Goal: Task Accomplishment & Management: Use online tool/utility

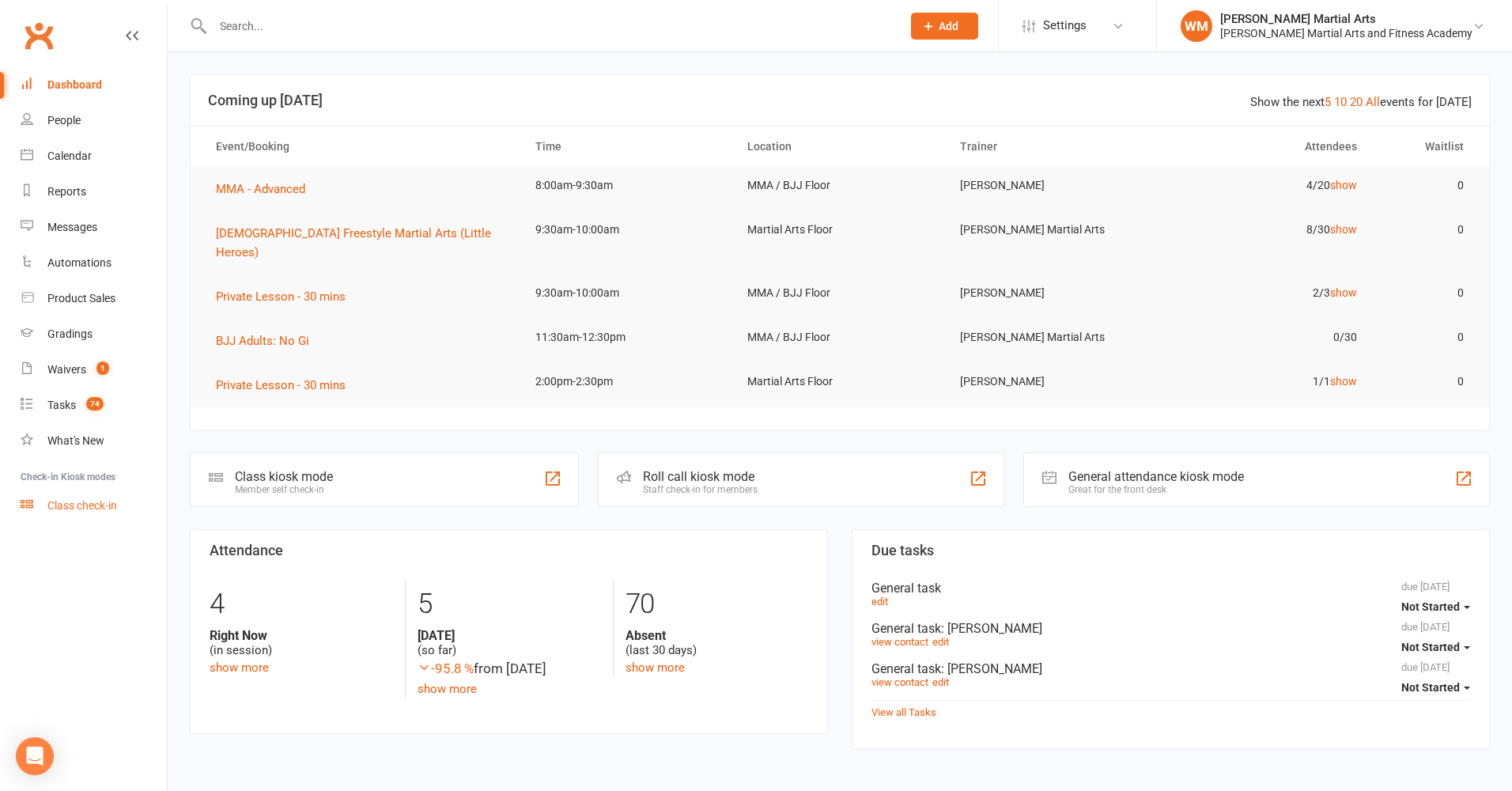
click at [91, 501] on div "Class check-in" at bounding box center [82, 505] width 70 height 12
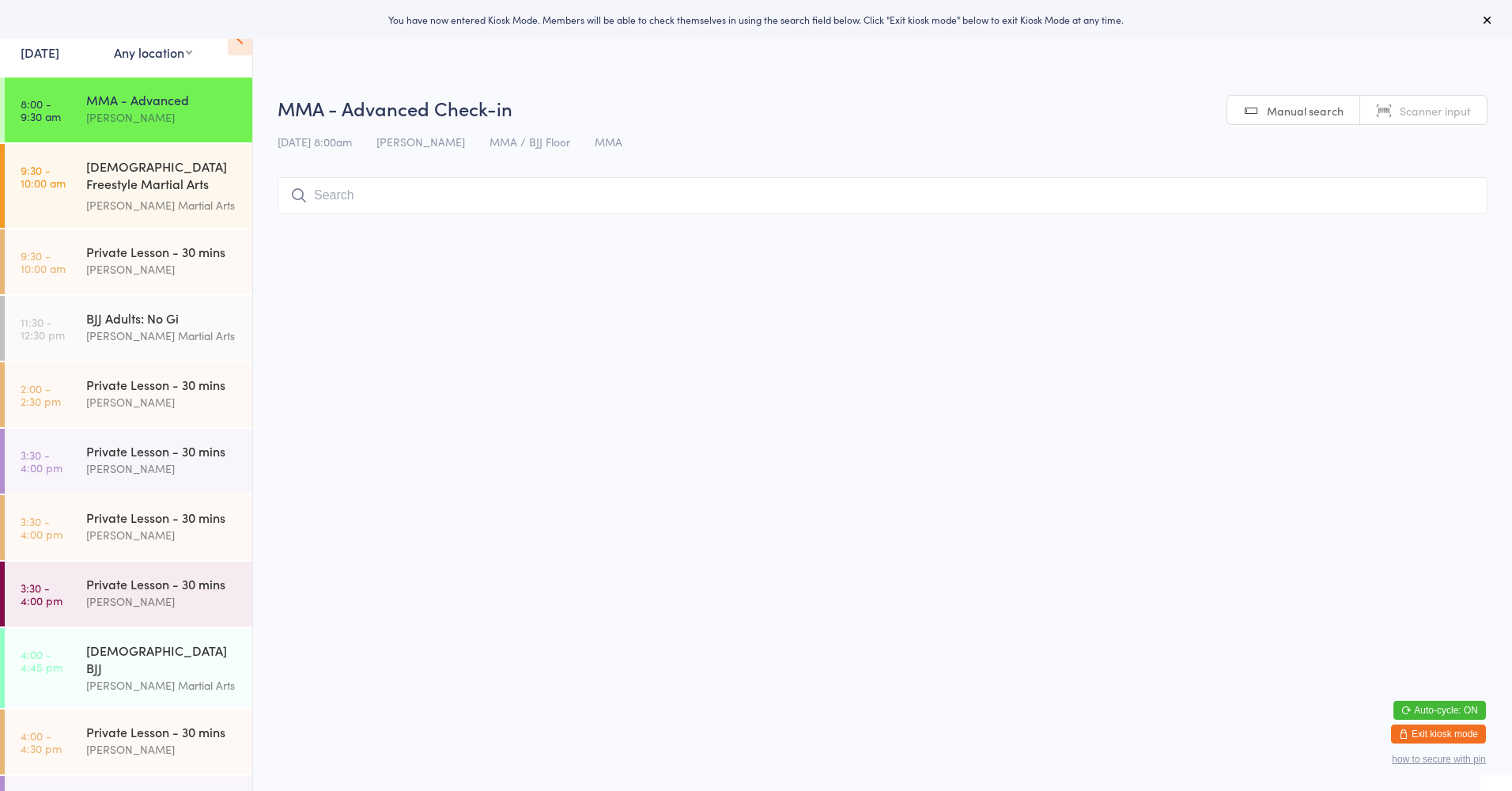
click at [163, 56] on select "Any location Martial Arts Floor MMA / BJJ Floor Cage Area" at bounding box center [152, 52] width 78 height 17
select select "0"
click at [113, 44] on select "Any location Martial Arts Floor MMA / BJJ Floor Cage Area" at bounding box center [152, 52] width 78 height 17
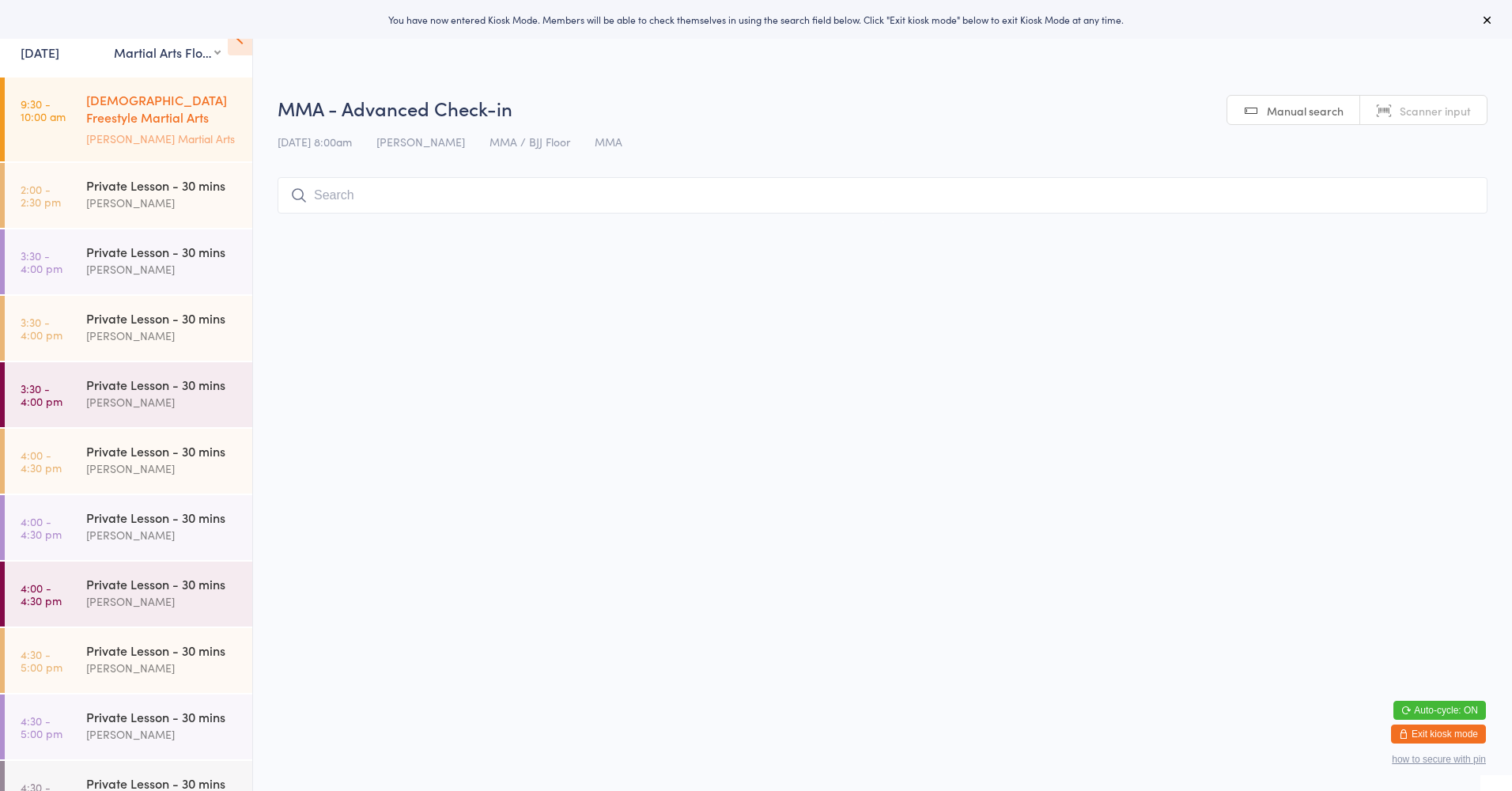
click at [177, 107] on div "[DEMOGRAPHIC_DATA] Freestyle Martial Arts (Little Heroes)" at bounding box center [162, 110] width 152 height 39
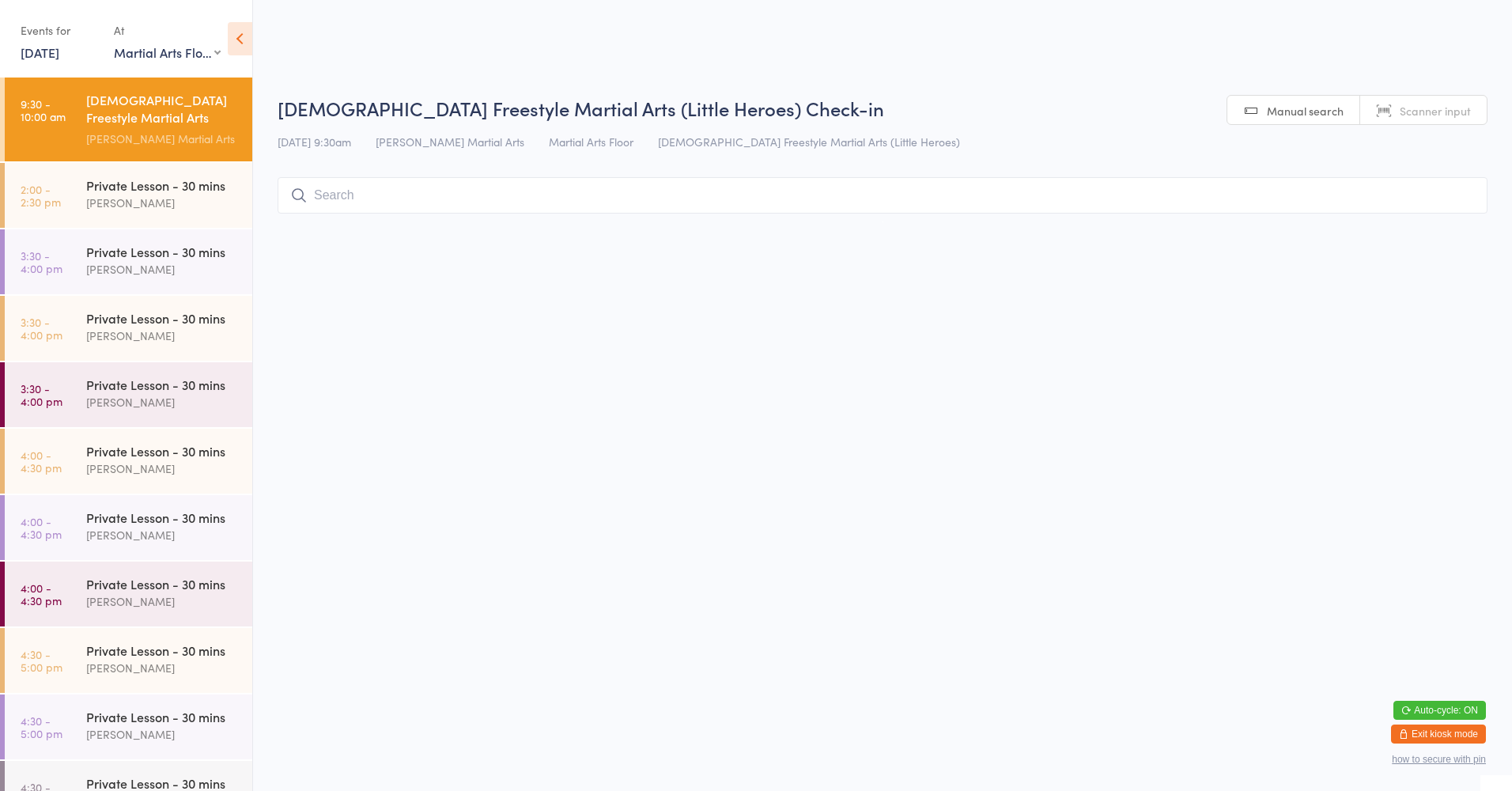
click at [452, 197] on input "search" at bounding box center [882, 195] width 1209 height 36
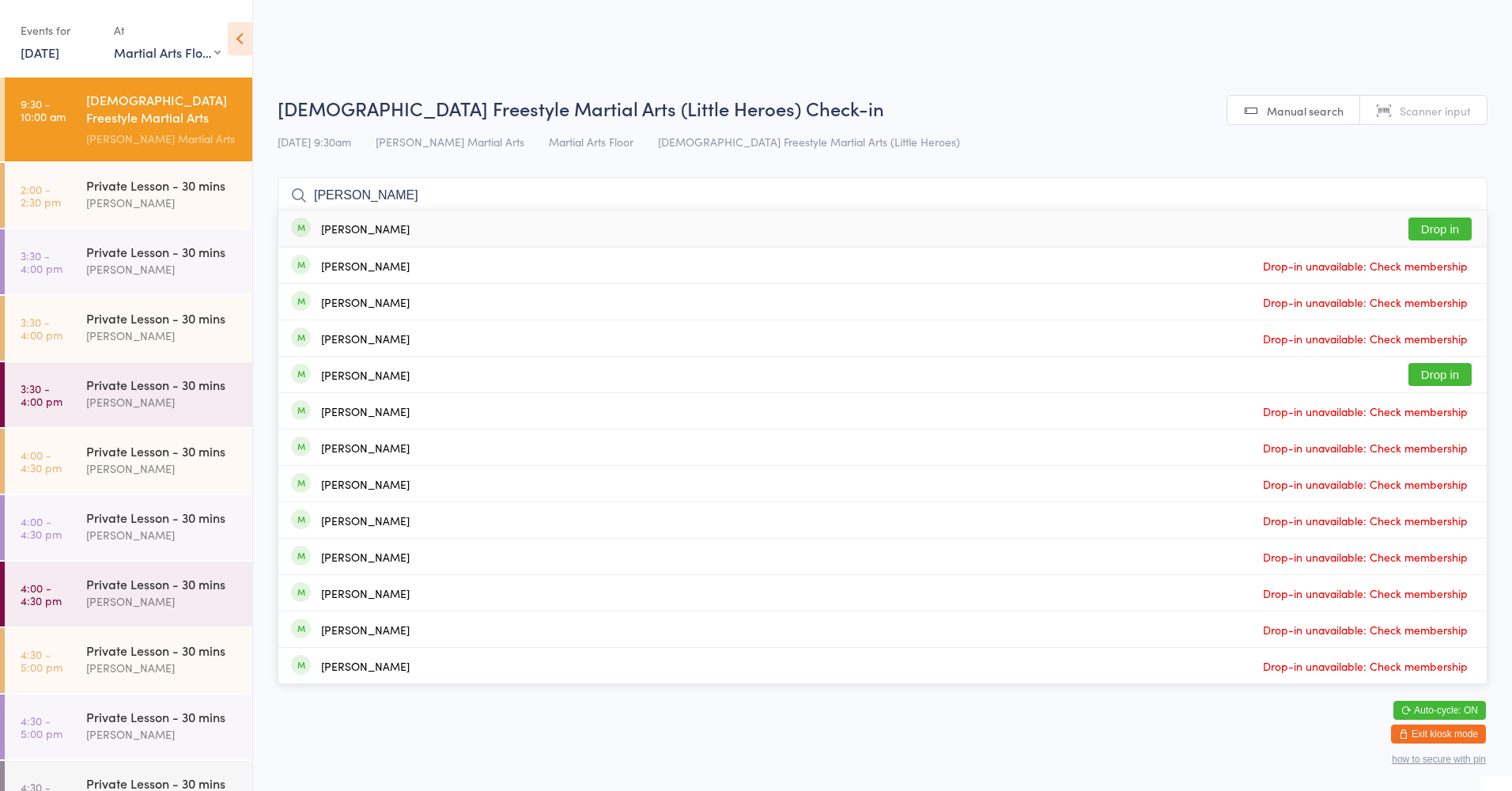
type input "luca pas"
click at [1430, 238] on button "Drop in" at bounding box center [1439, 229] width 63 height 23
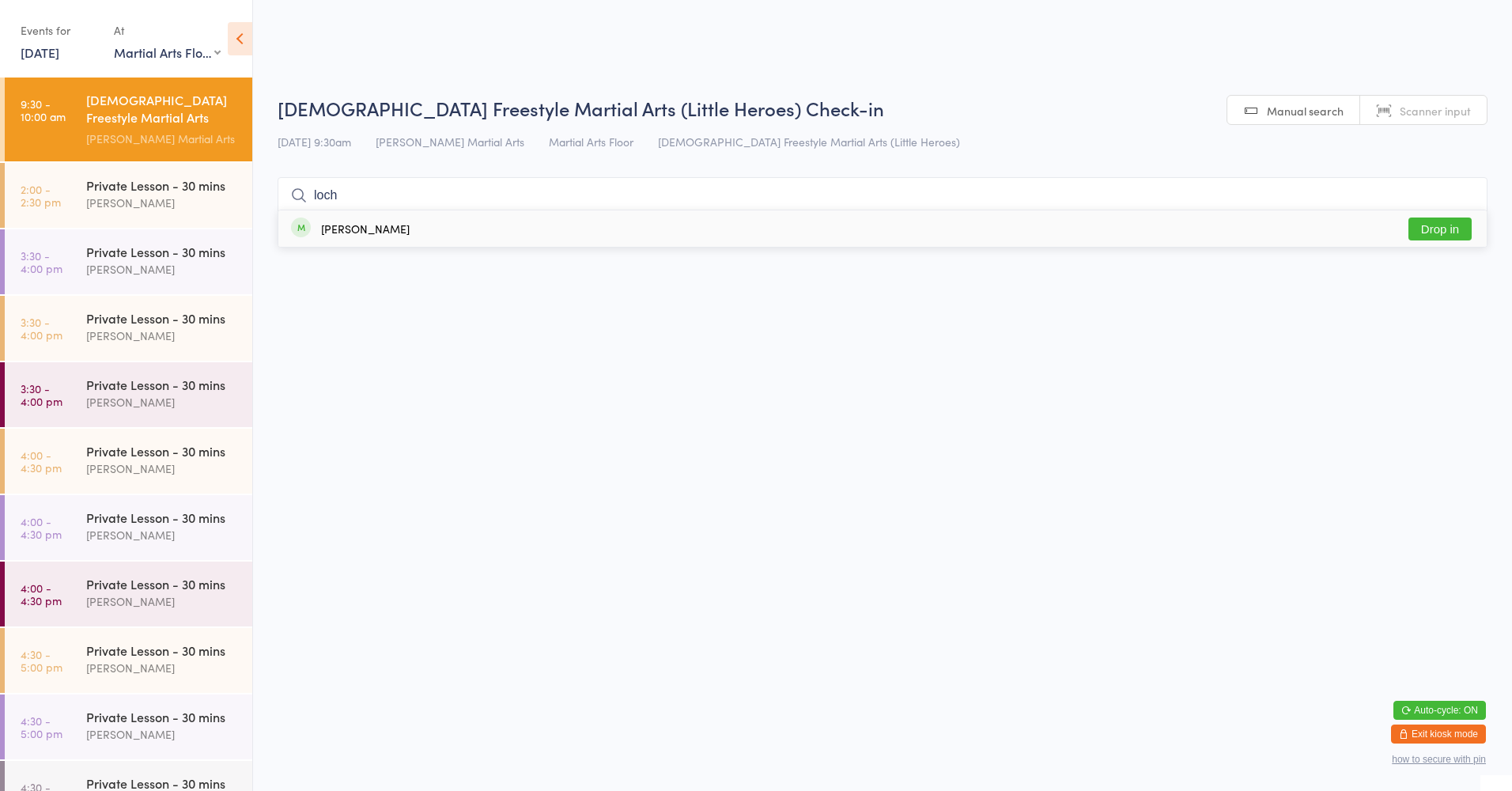
type input "loch"
click at [1446, 234] on button "Drop in" at bounding box center [1439, 229] width 63 height 23
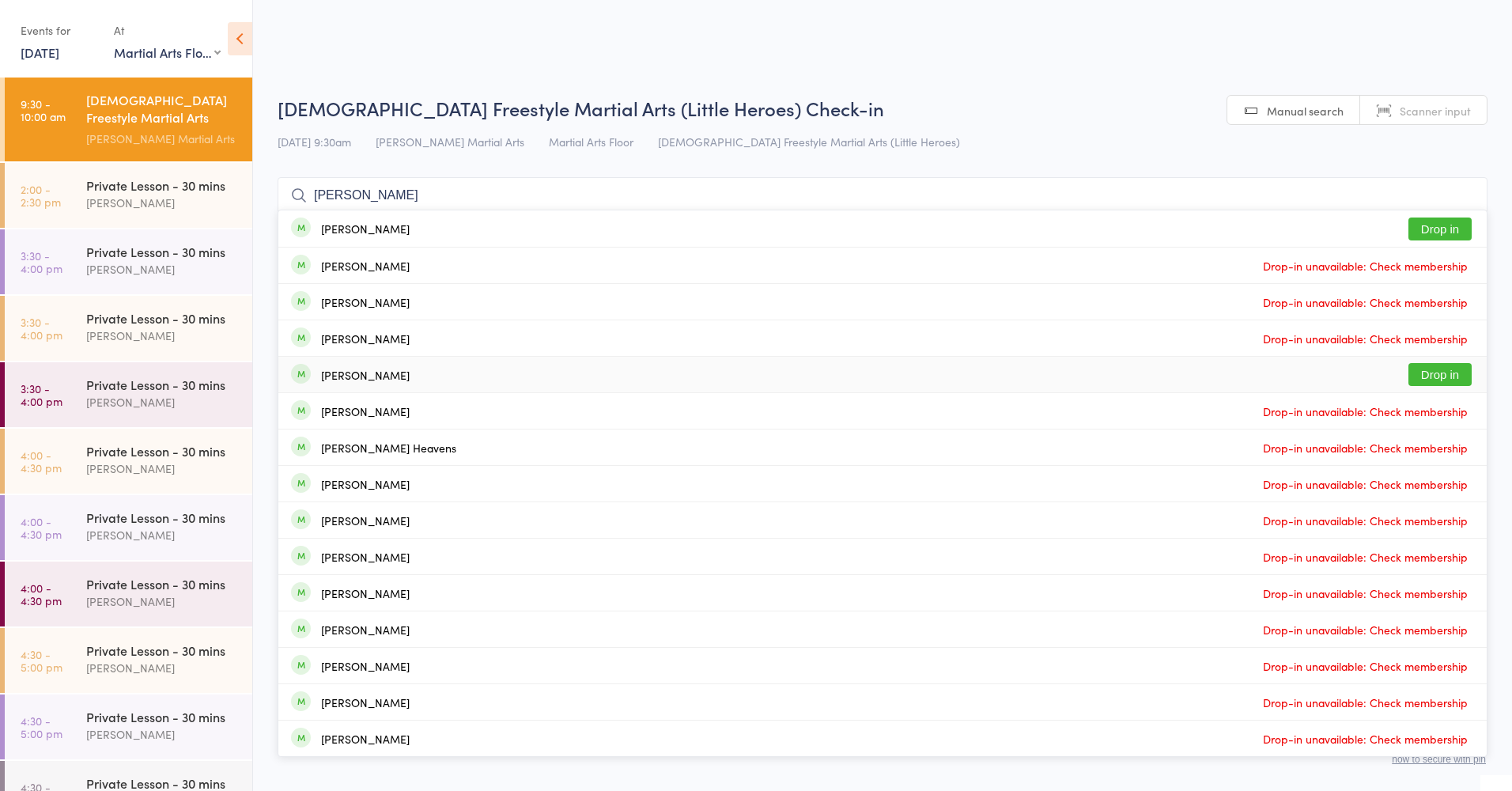
type input "jose"
click at [1446, 377] on button "Drop in" at bounding box center [1439, 375] width 63 height 23
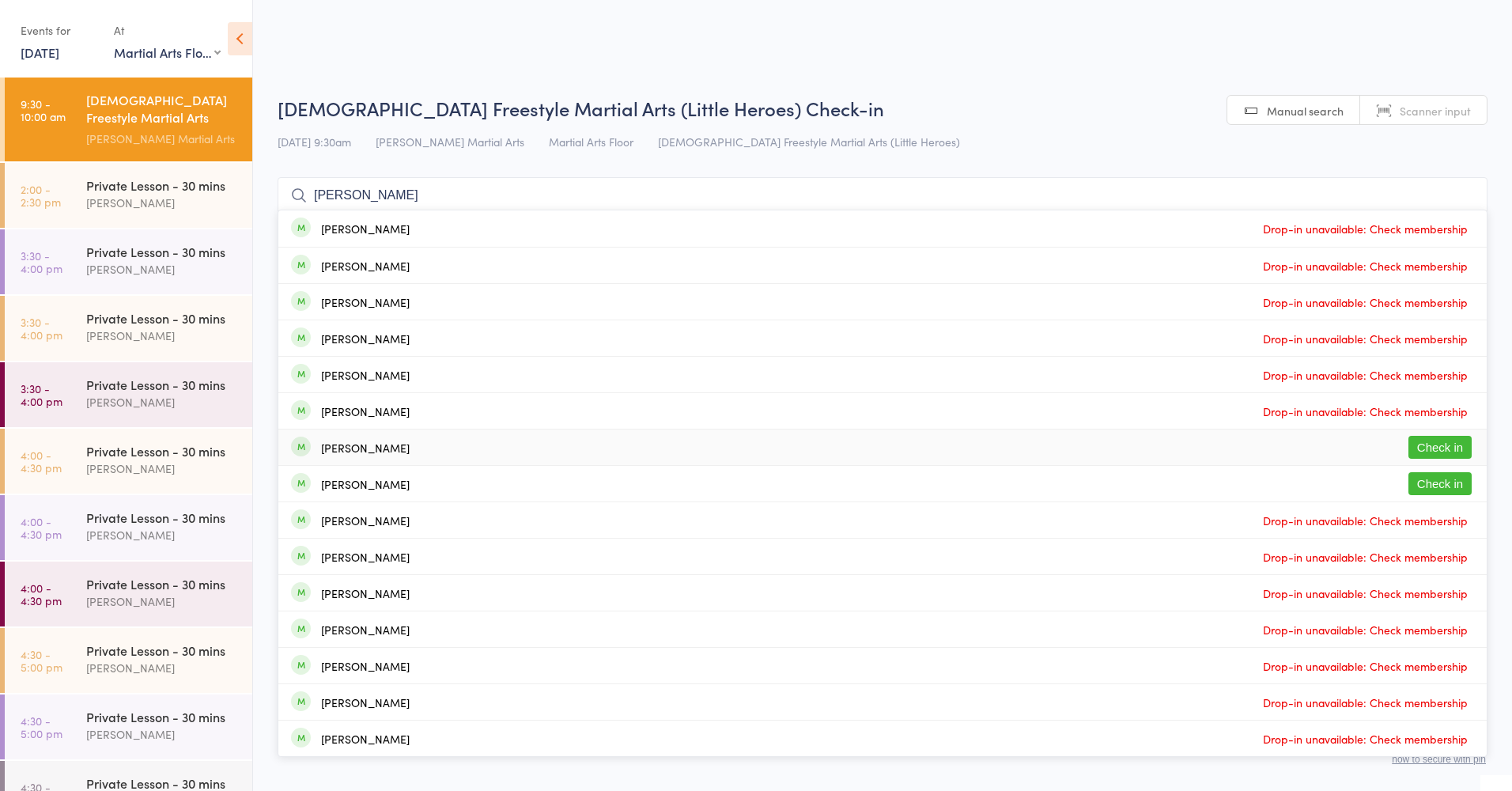
type input "leo"
click at [1442, 451] on button "Check in" at bounding box center [1439, 448] width 63 height 23
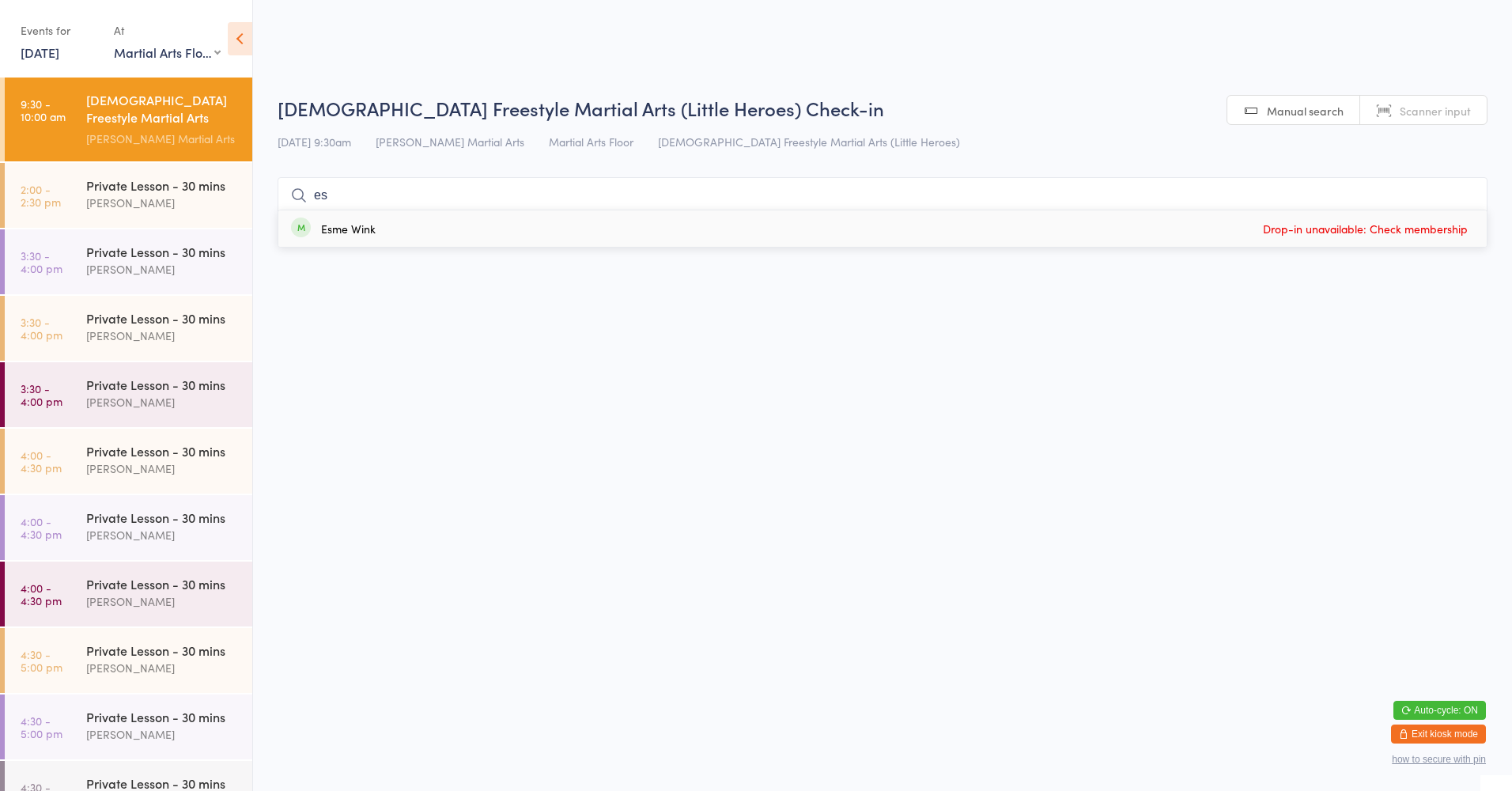
type input "e"
click at [1296, 556] on html "You have now entered Kiosk Mode. Members will be able to check themselves in us…" at bounding box center [756, 396] width 1512 height 791
click at [134, 121] on div "[DEMOGRAPHIC_DATA] Freestyle Martial Arts (Little Heroes)" at bounding box center [162, 110] width 152 height 39
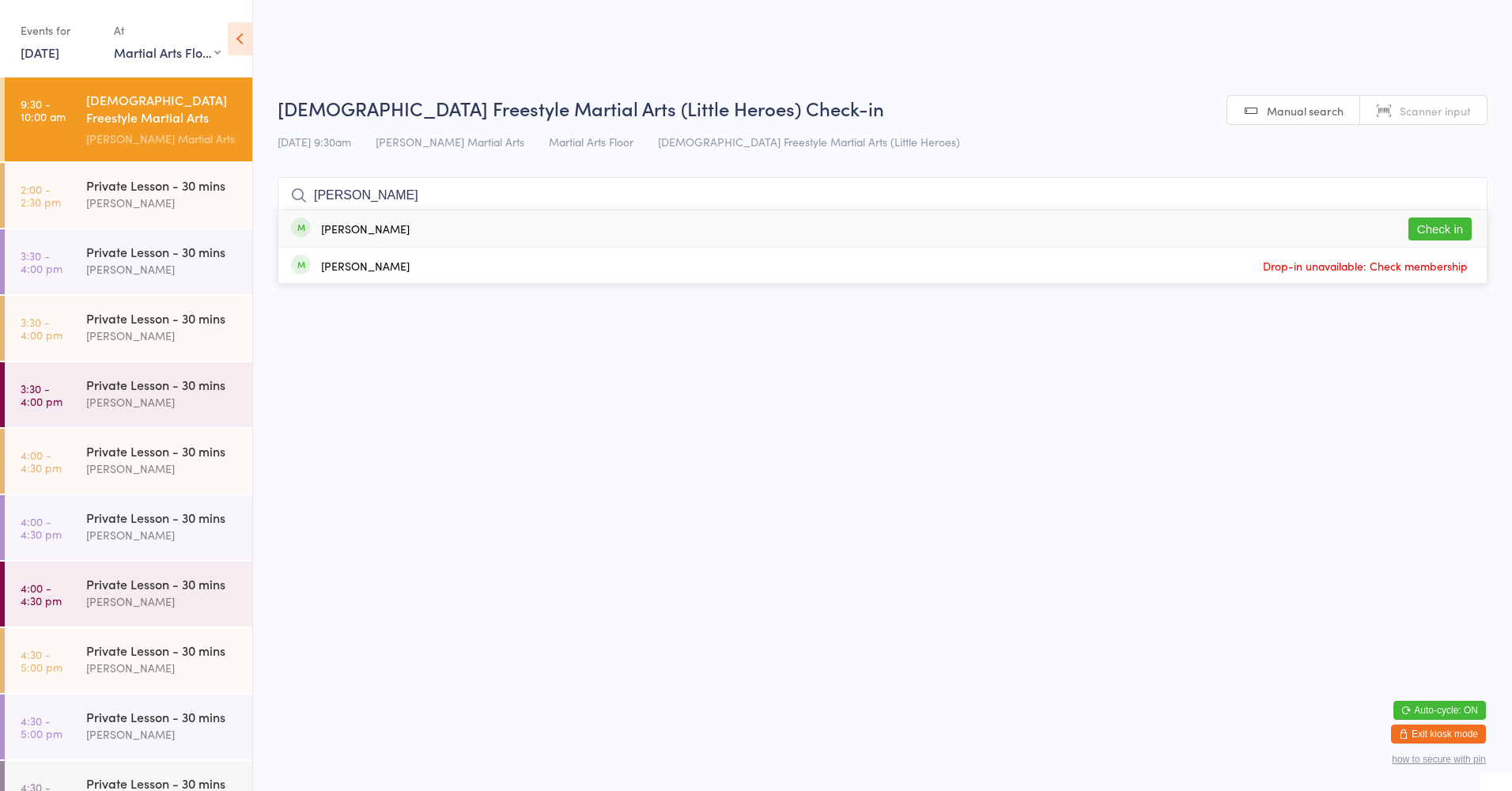
type input "estelle"
click at [1413, 236] on button "Check in" at bounding box center [1439, 229] width 63 height 23
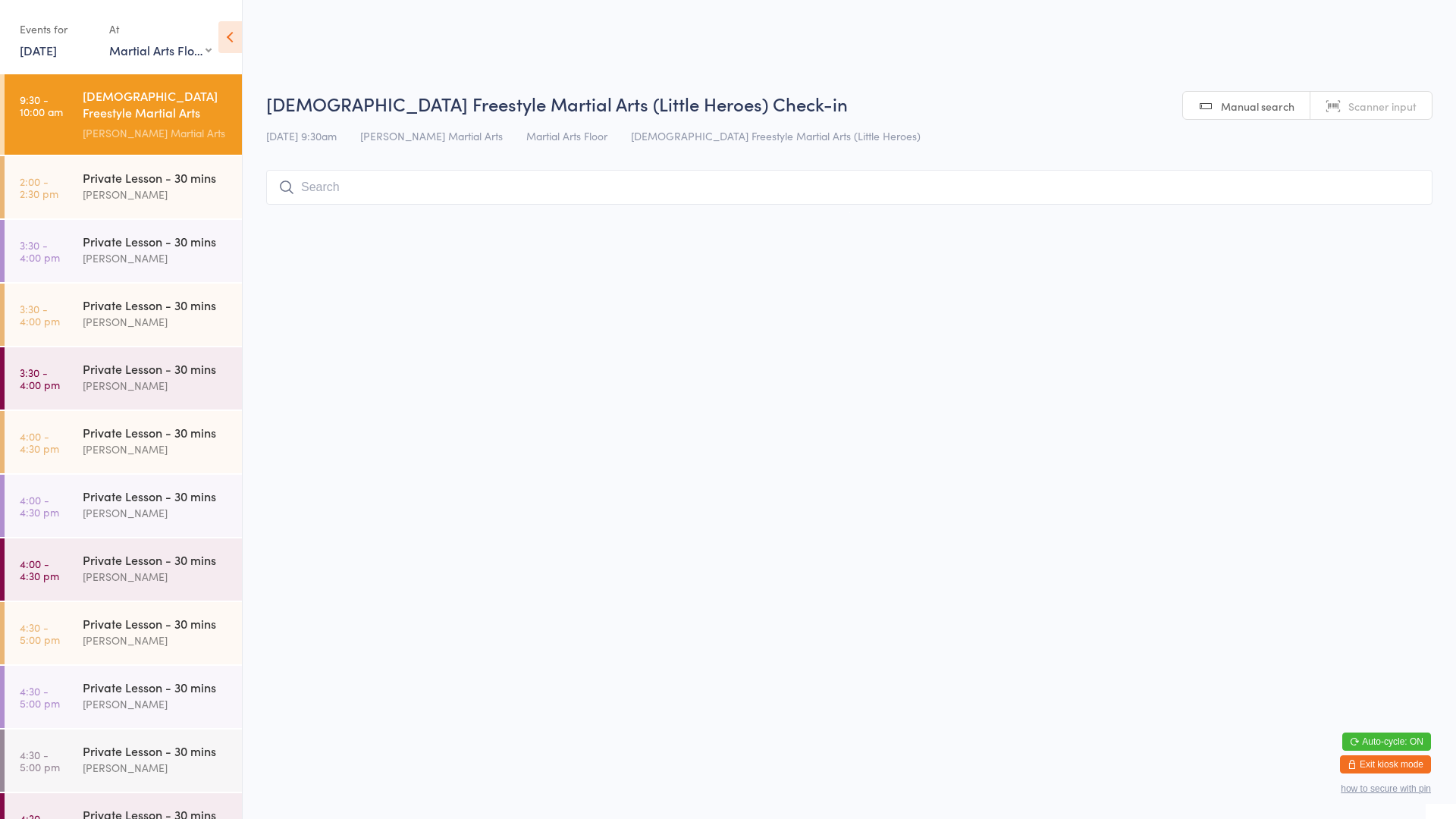
click at [397, 179] on input "search" at bounding box center [849, 187] width 1166 height 34
type input "bil"
click at [1373, 225] on button "Check in" at bounding box center [1386, 219] width 61 height 22
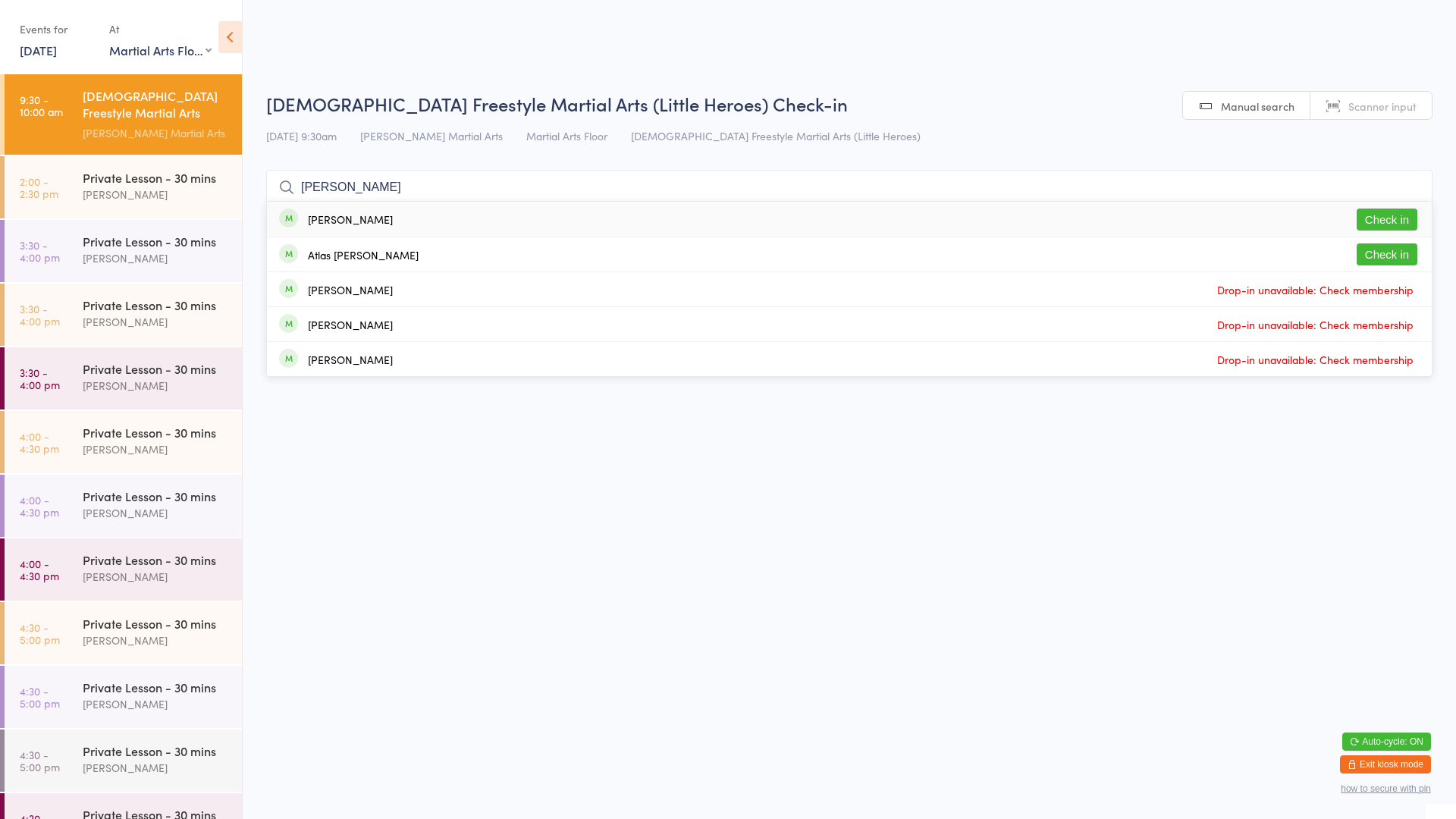
type input "sexton"
click at [1396, 216] on button "Check in" at bounding box center [1386, 219] width 61 height 22
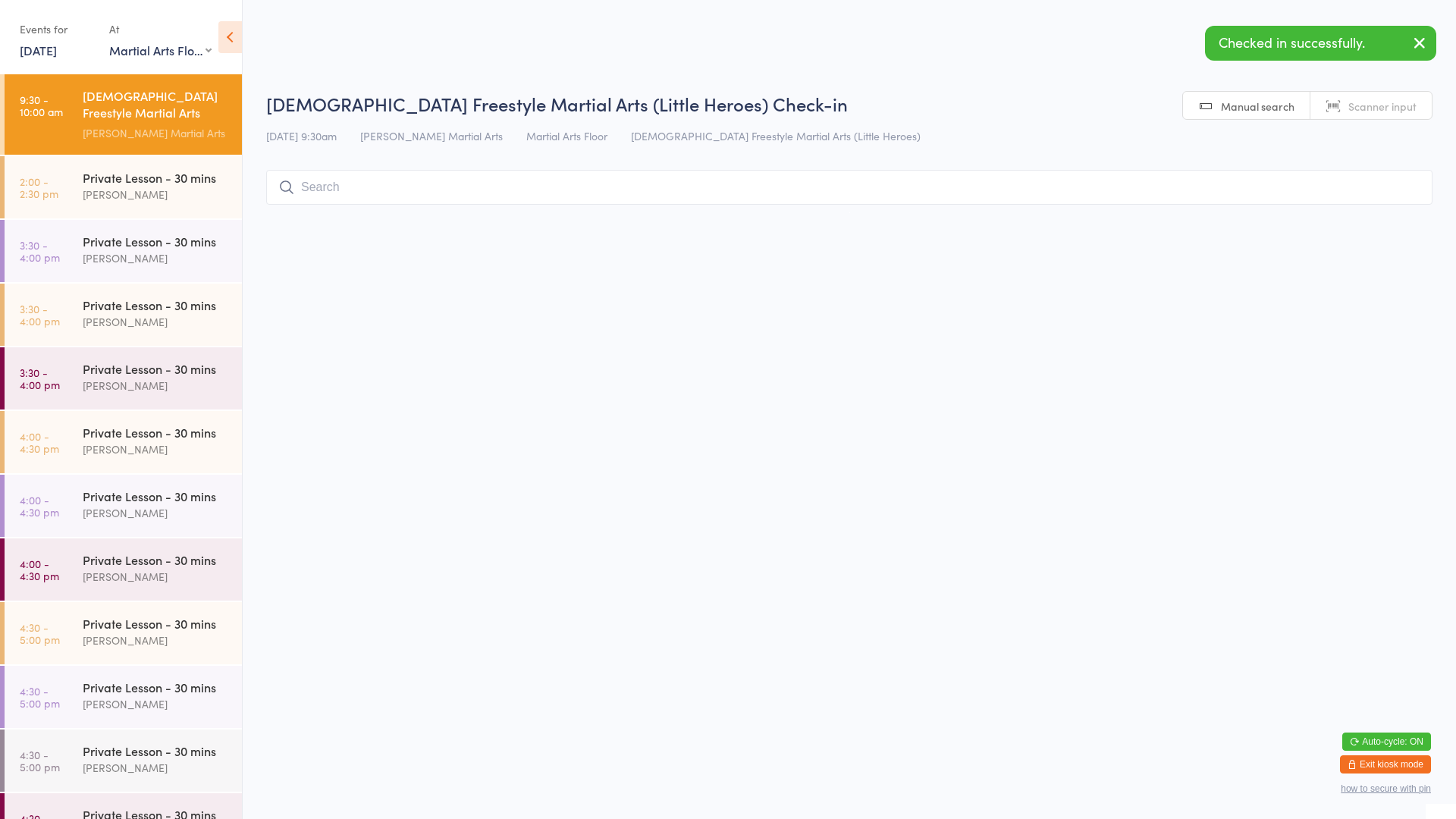
click at [1304, 183] on input "search" at bounding box center [849, 187] width 1166 height 34
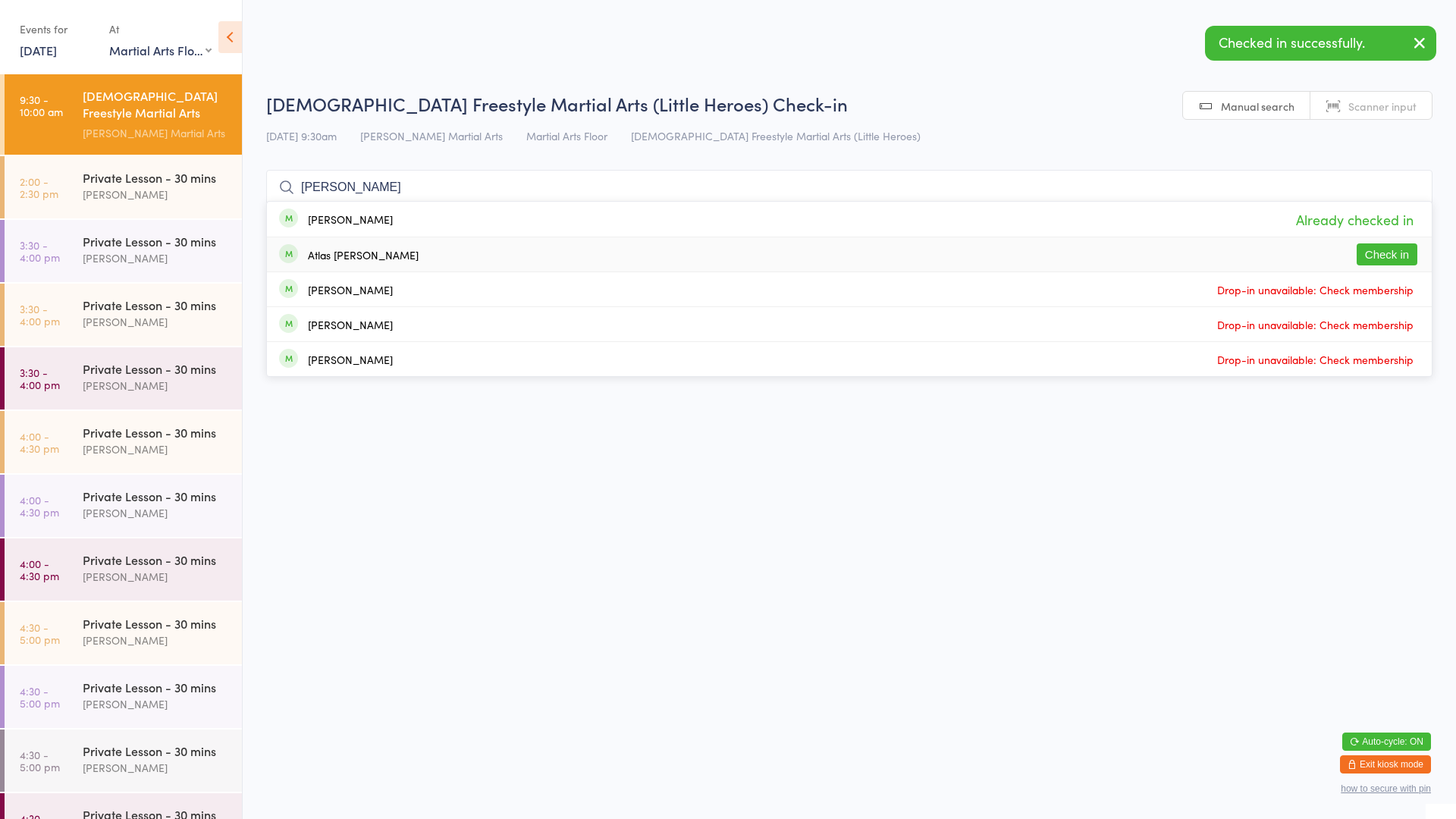
type input "sexton"
click at [1371, 255] on button "Check in" at bounding box center [1386, 254] width 61 height 22
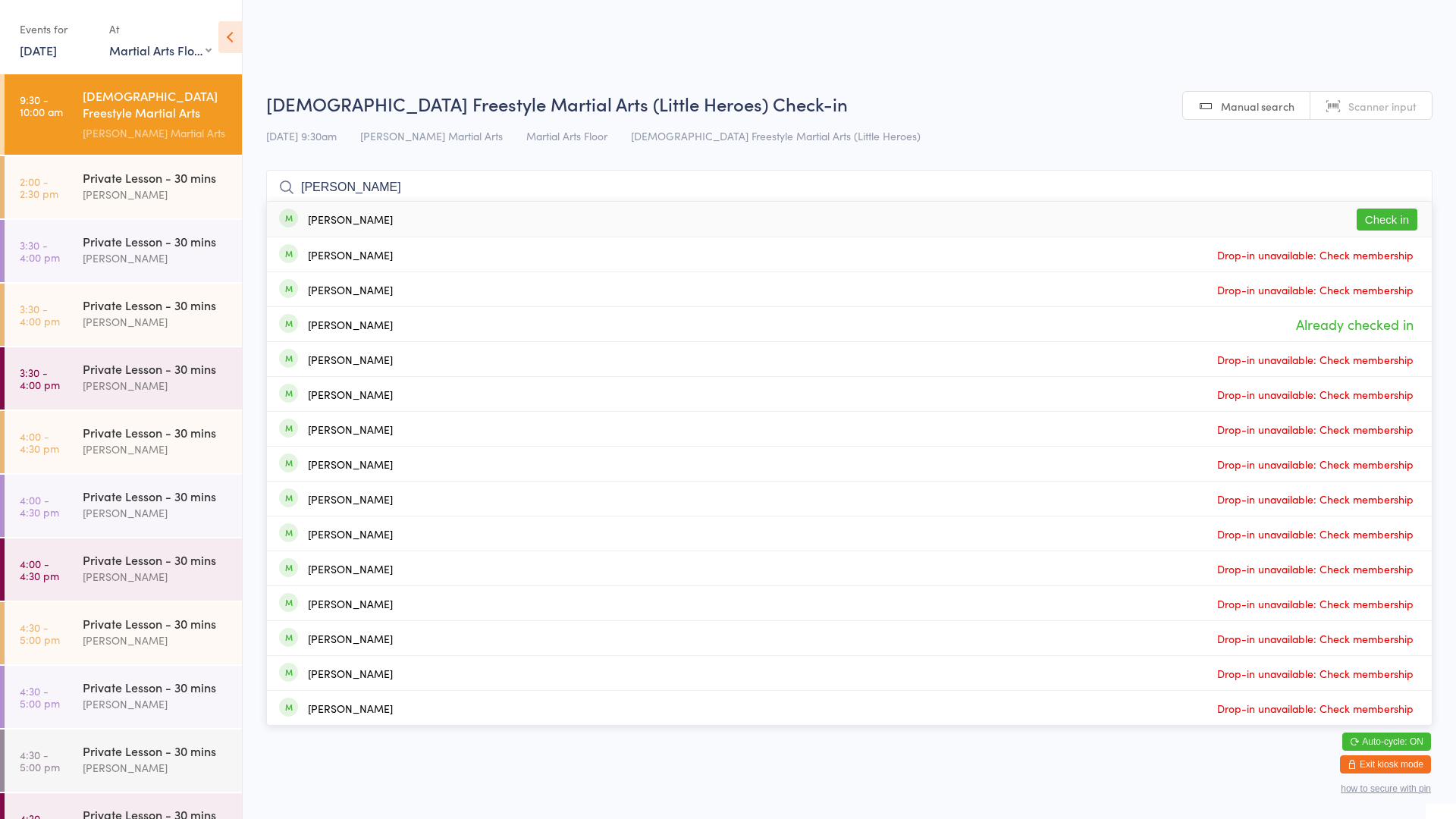
type input "leon"
click at [1379, 218] on button "Check in" at bounding box center [1386, 219] width 61 height 22
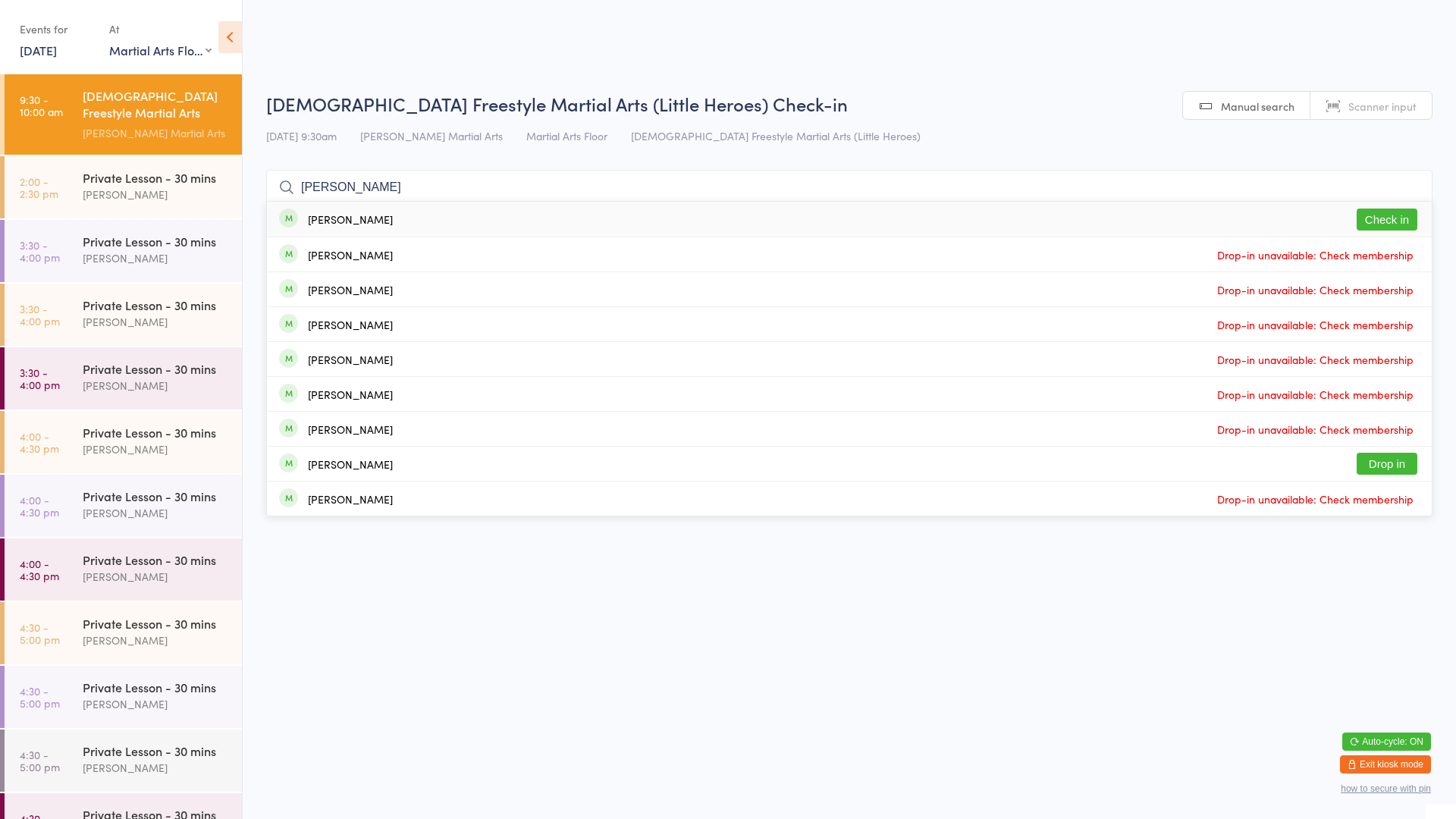
type input "darcy"
click at [745, 214] on div "Darcy Avery Check in" at bounding box center [849, 219] width 1164 height 34
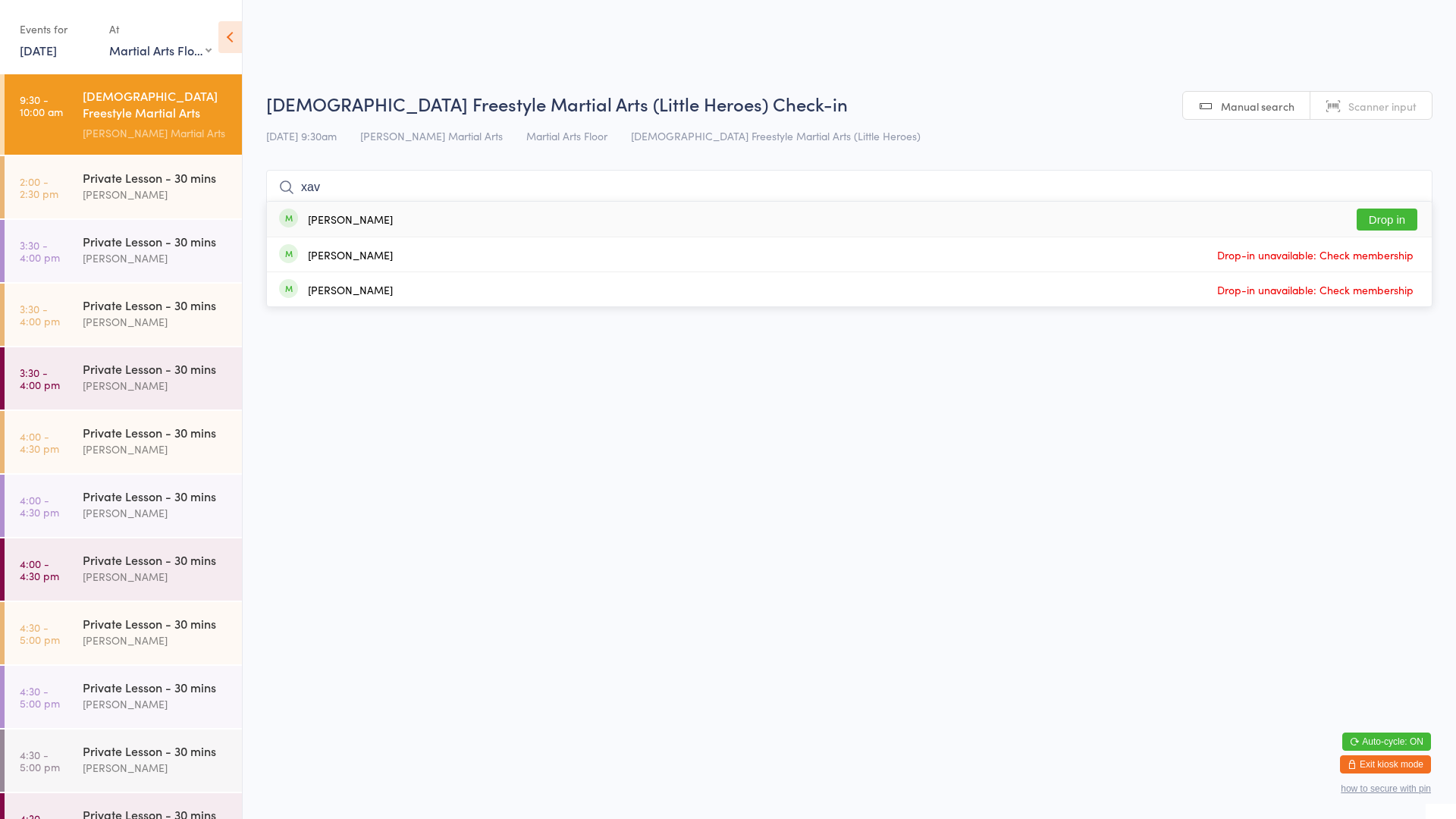
type input "xav"
click at [1390, 218] on button "Drop in" at bounding box center [1386, 219] width 61 height 22
